Goal: Navigation & Orientation: Find specific page/section

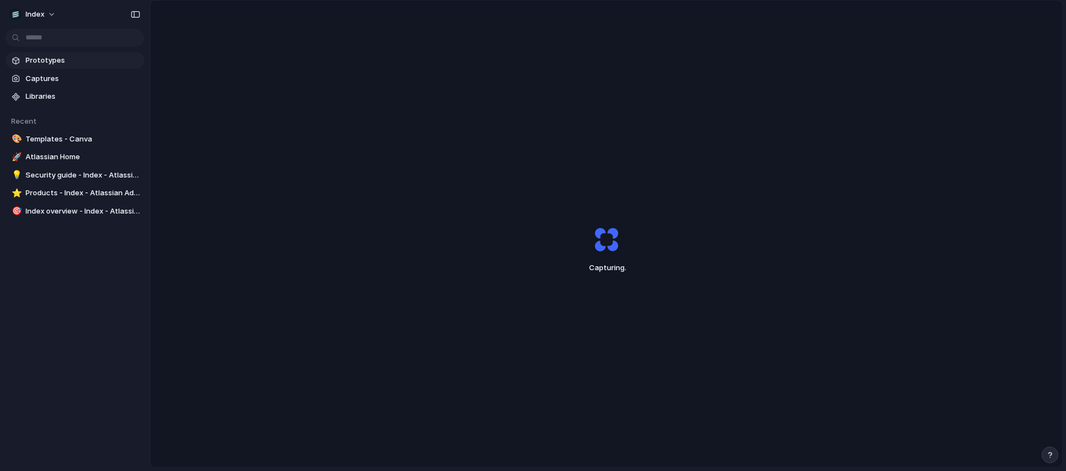
click at [73, 57] on span "Prototypes" at bounding box center [83, 60] width 114 height 11
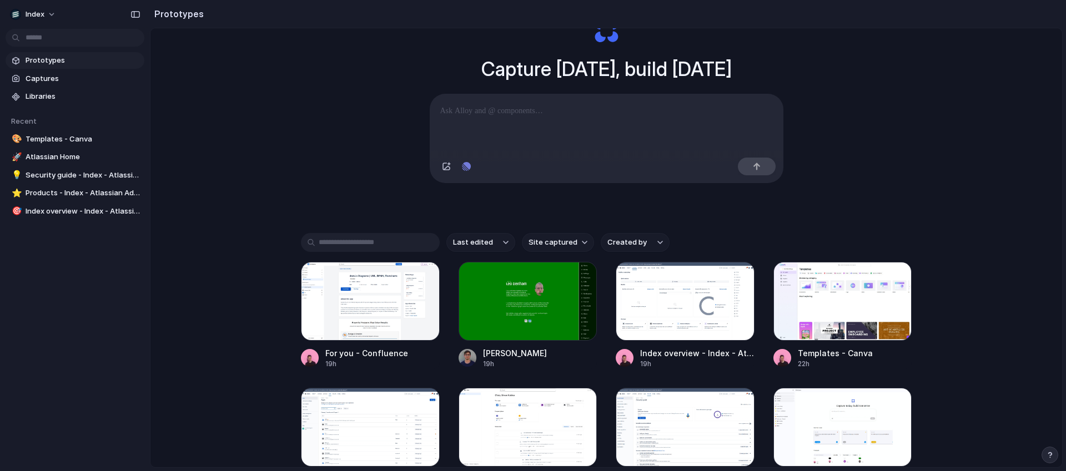
scroll to position [158, 0]
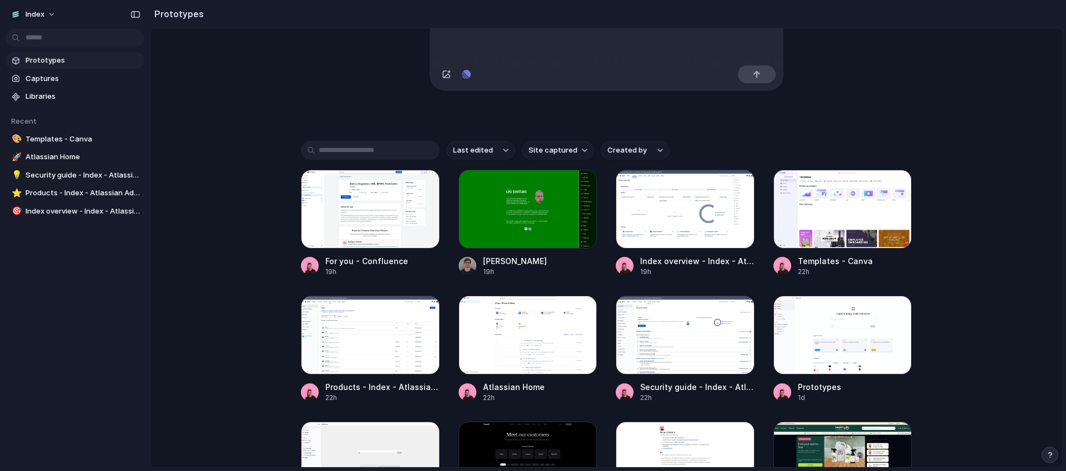
click at [762, 183] on div "For you - Confluence 19h [PERSON_NAME] 19h Index overview - Index - Atlassian A…" at bounding box center [606, 350] width 611 height 360
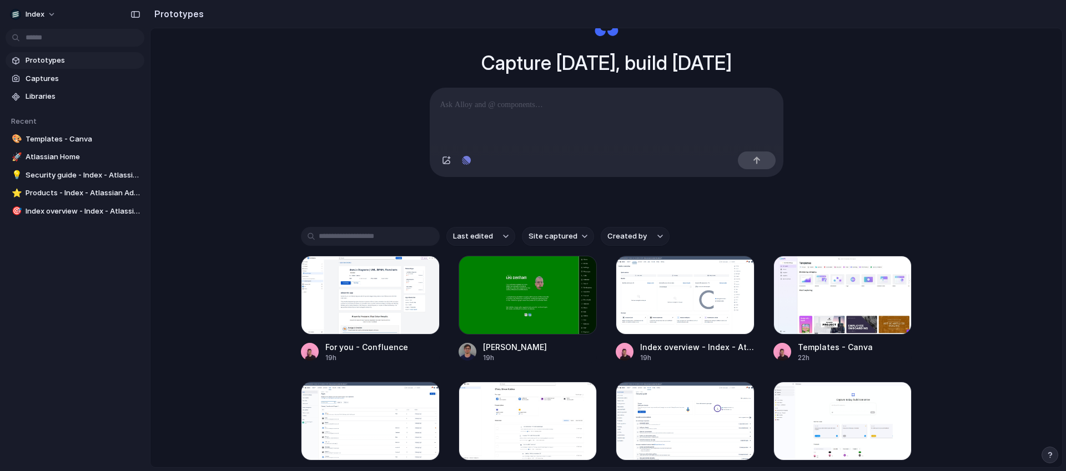
scroll to position [67, 0]
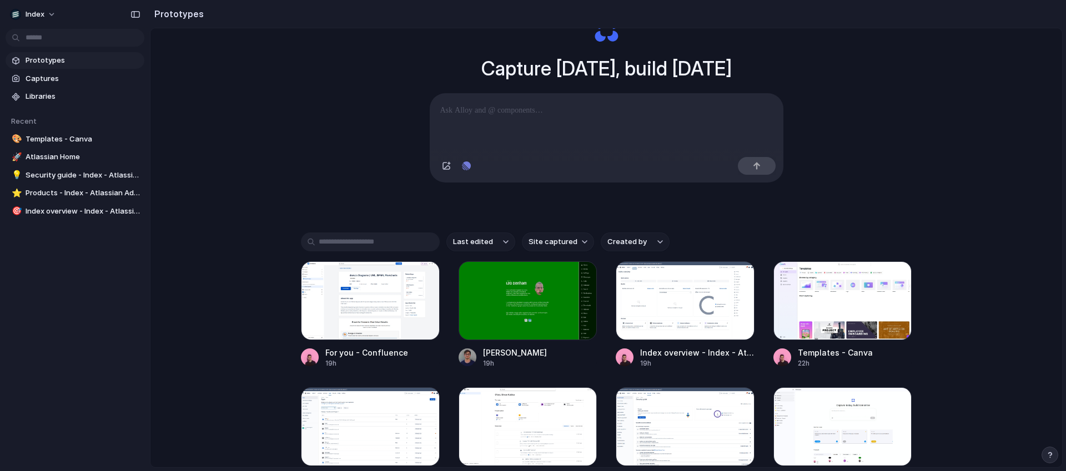
click at [80, 54] on link "Prototypes" at bounding box center [75, 60] width 139 height 17
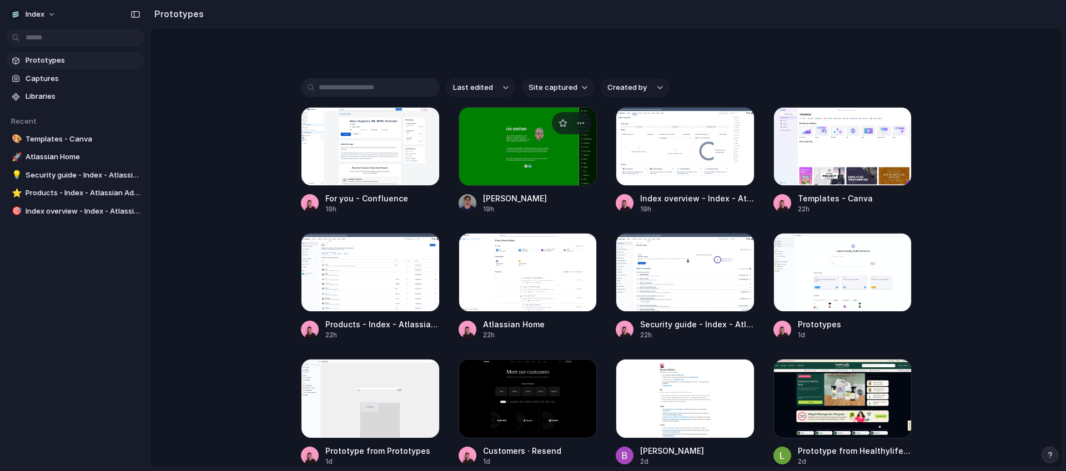
scroll to position [220, 0]
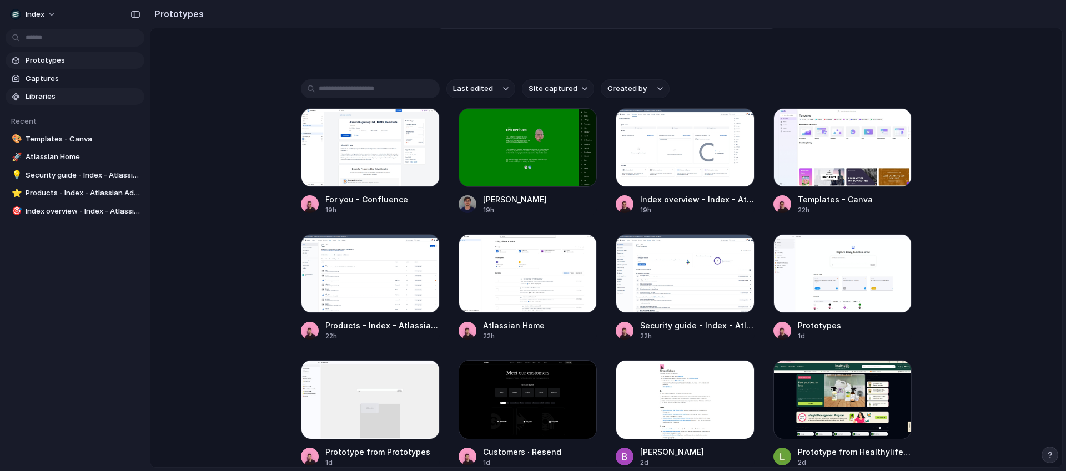
click at [64, 95] on span "Libraries" at bounding box center [83, 96] width 114 height 11
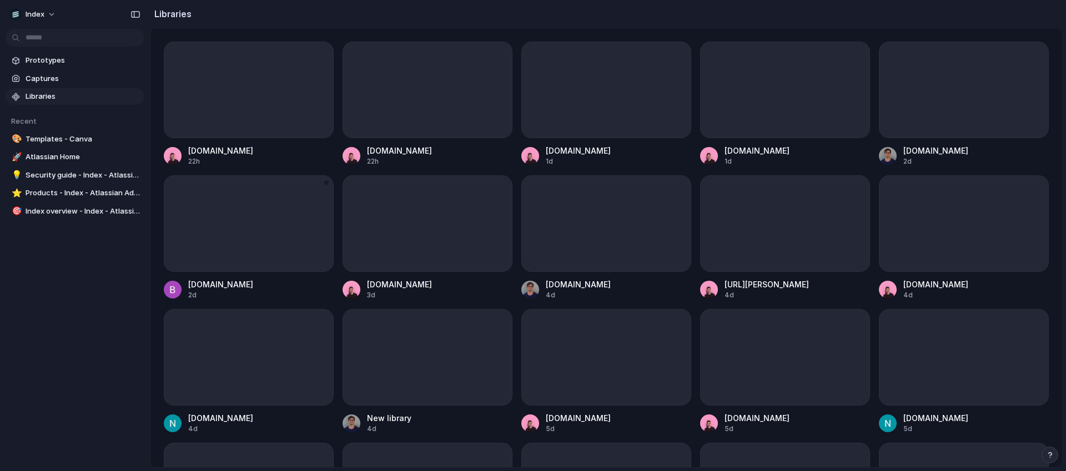
click at [286, 188] on div at bounding box center [249, 223] width 170 height 97
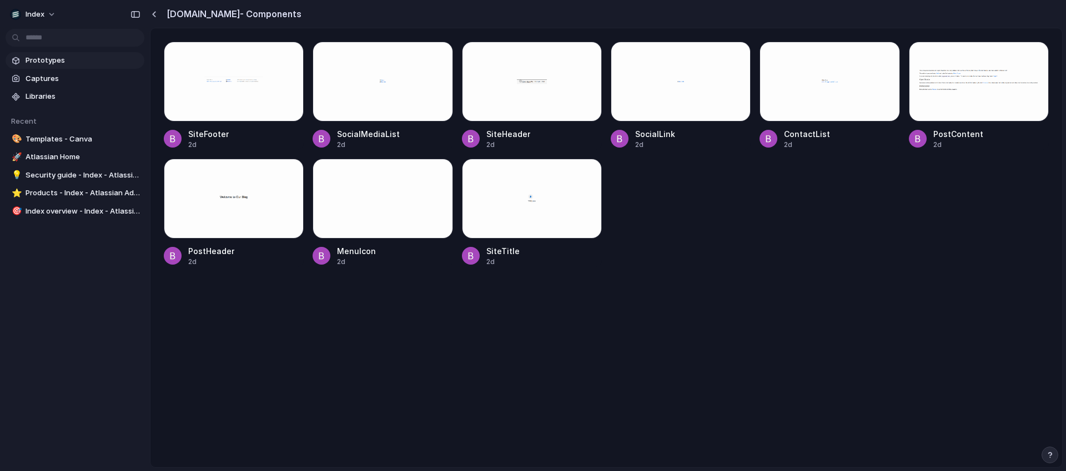
click at [43, 64] on span "Prototypes" at bounding box center [83, 60] width 114 height 11
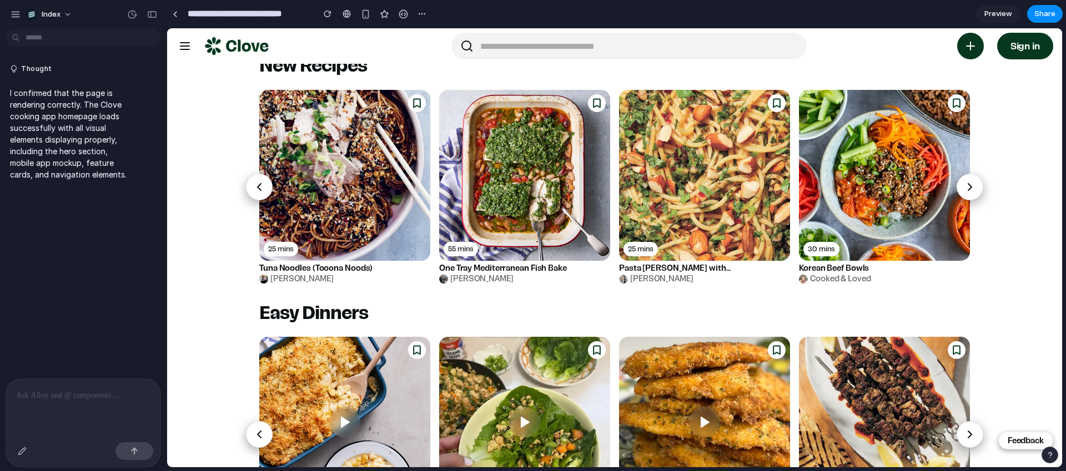
scroll to position [1077, 0]
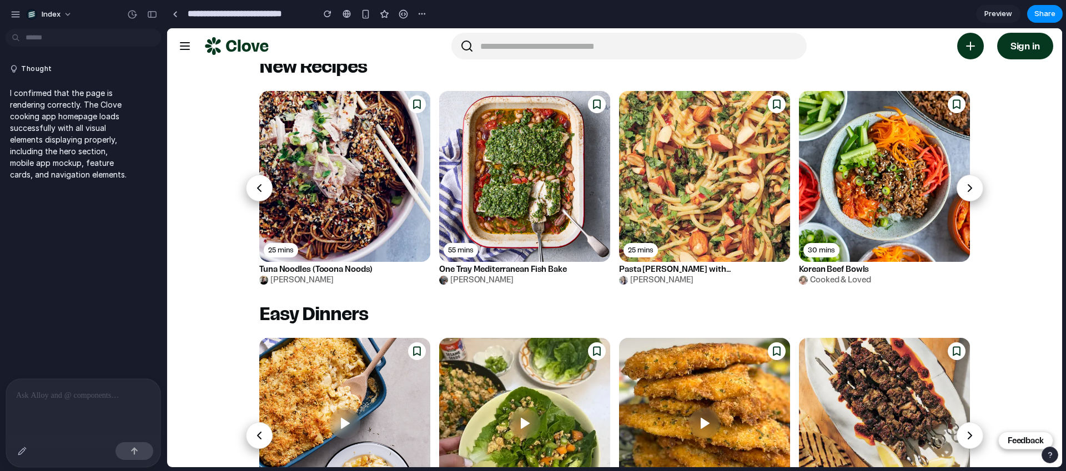
click at [845, 393] on img at bounding box center [884, 423] width 171 height 171
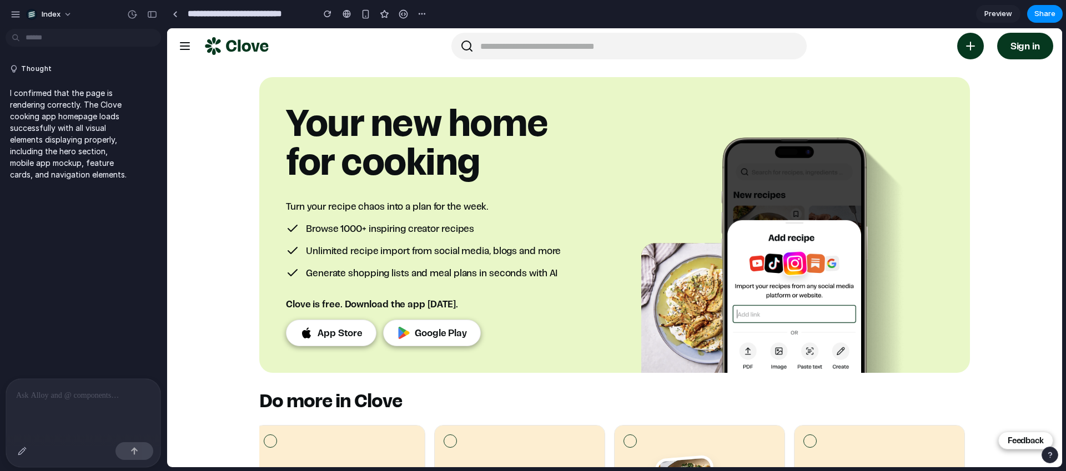
scroll to position [316, 0]
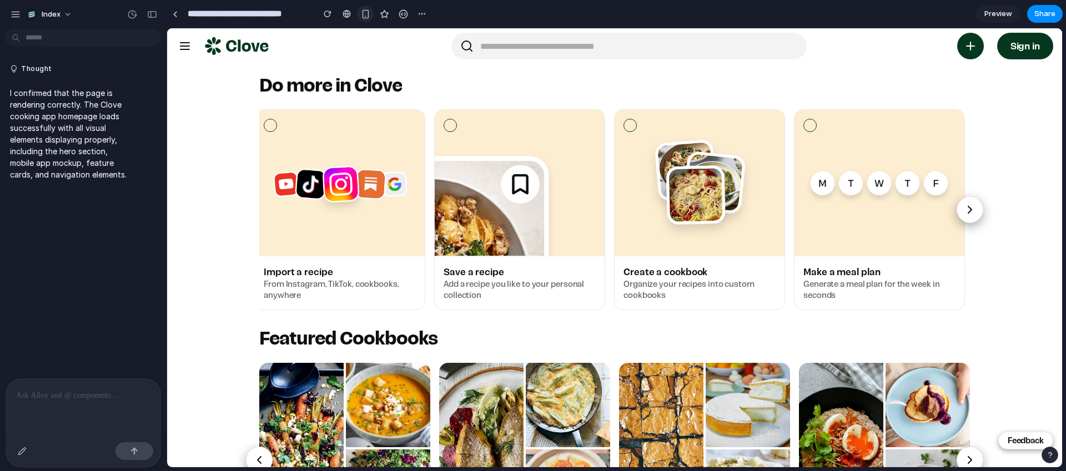
click at [364, 16] on div "button" at bounding box center [365, 13] width 9 height 9
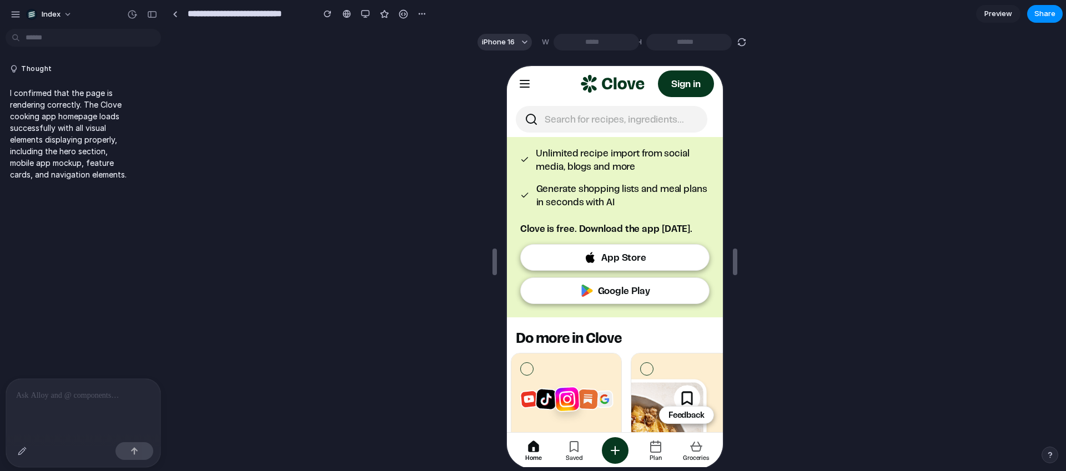
scroll to position [225, 0]
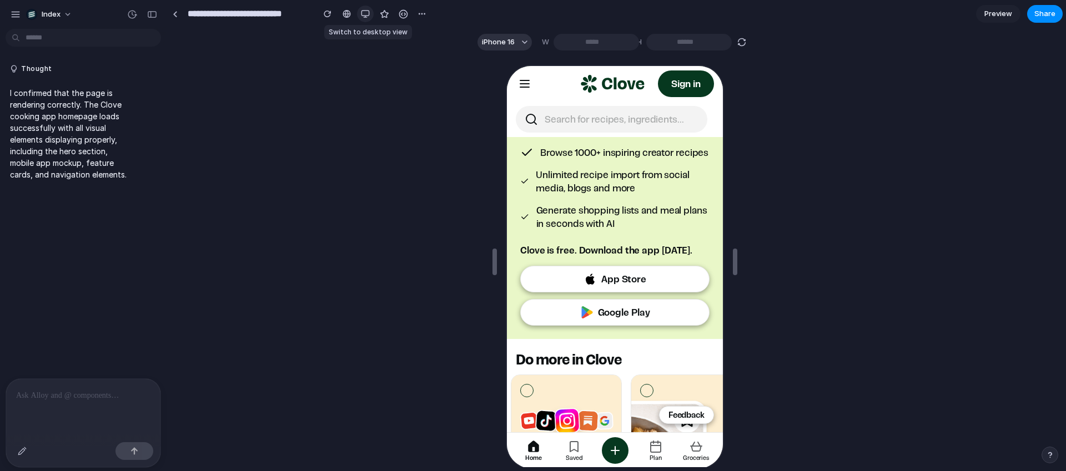
click at [360, 15] on button "button" at bounding box center [365, 14] width 17 height 17
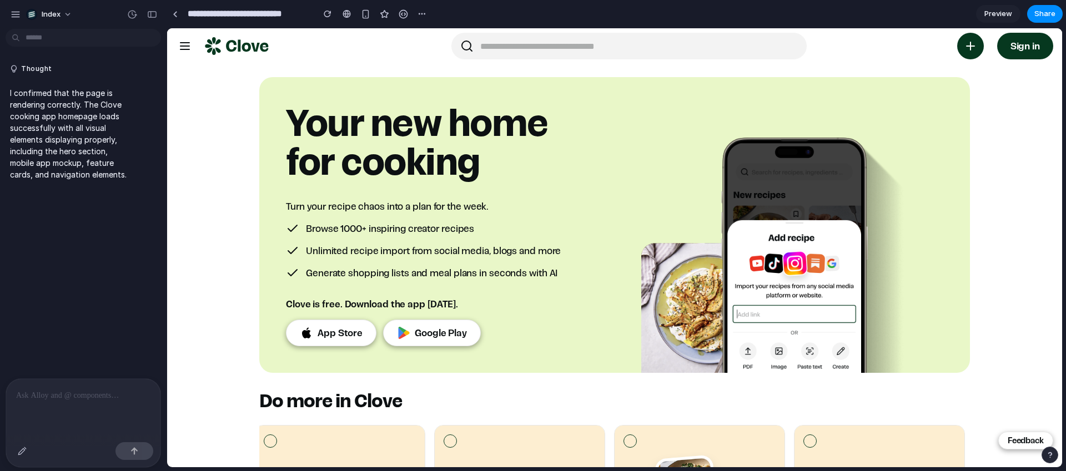
scroll to position [434, 0]
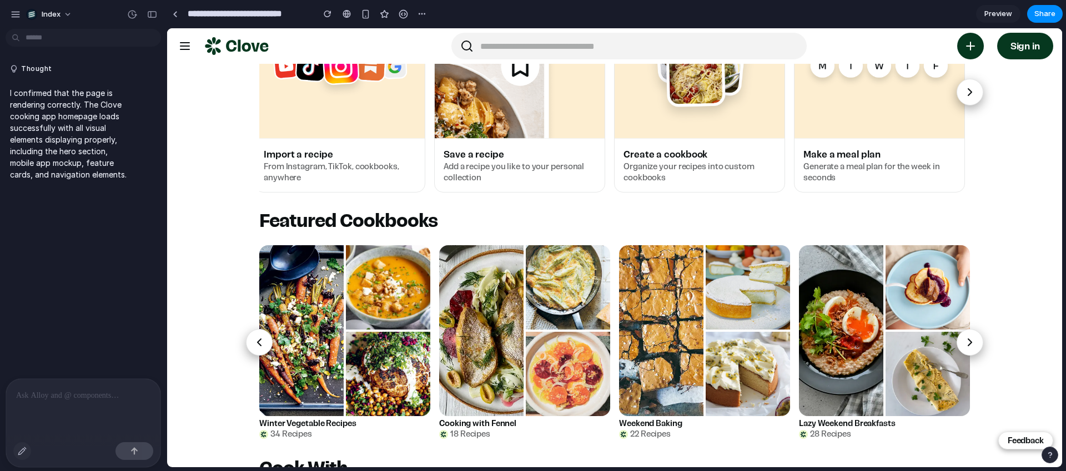
click at [21, 458] on button "button" at bounding box center [22, 452] width 18 height 18
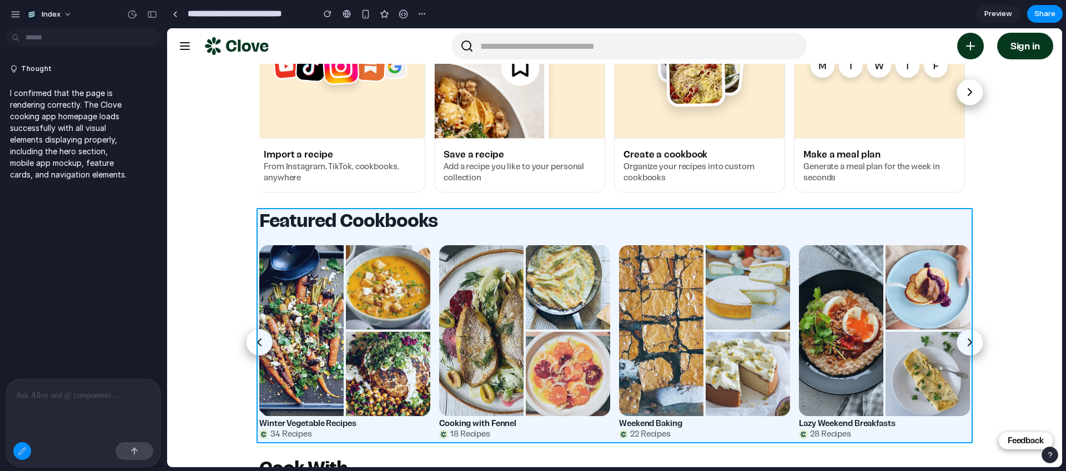
click at [489, 239] on div at bounding box center [615, 248] width 895 height 439
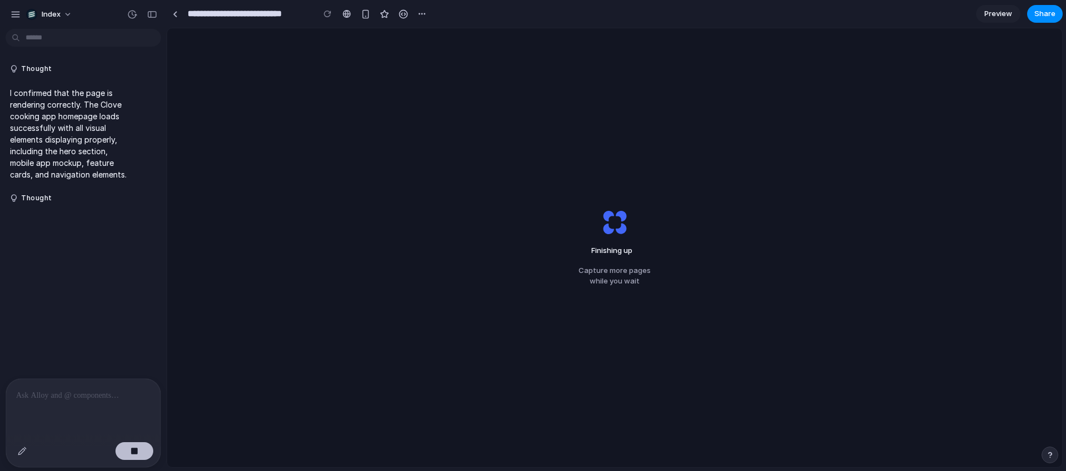
click at [132, 454] on div "button" at bounding box center [135, 452] width 8 height 8
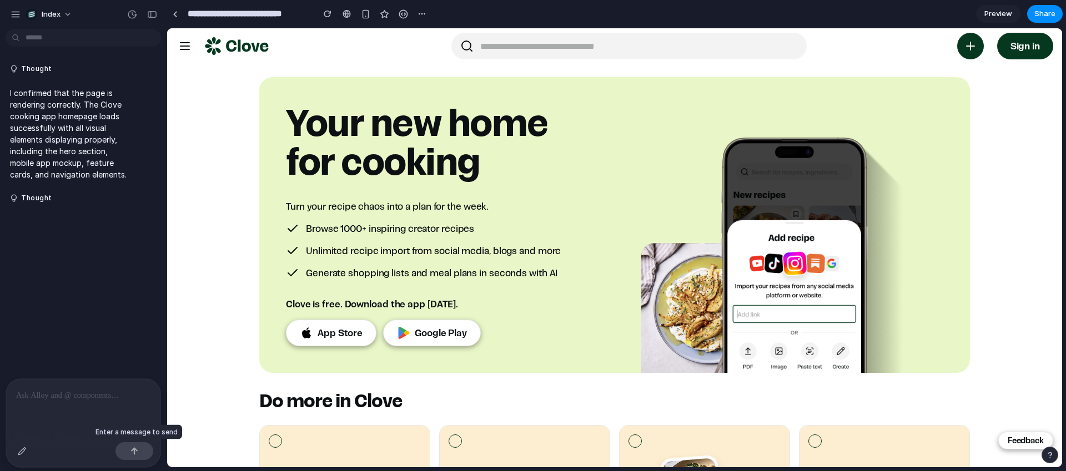
scroll to position [0, 0]
click at [103, 400] on p at bounding box center [83, 395] width 134 height 13
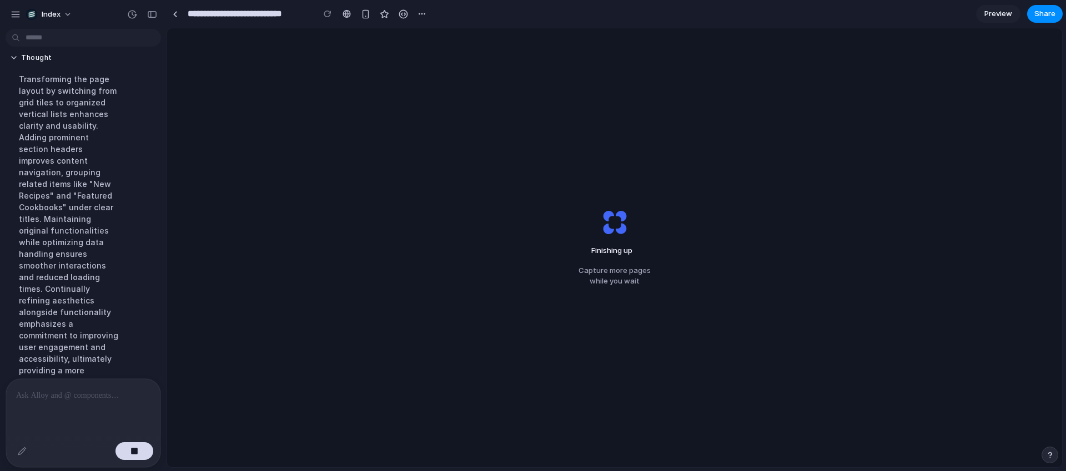
scroll to position [295, 0]
